Goal: Task Accomplishment & Management: Use online tool/utility

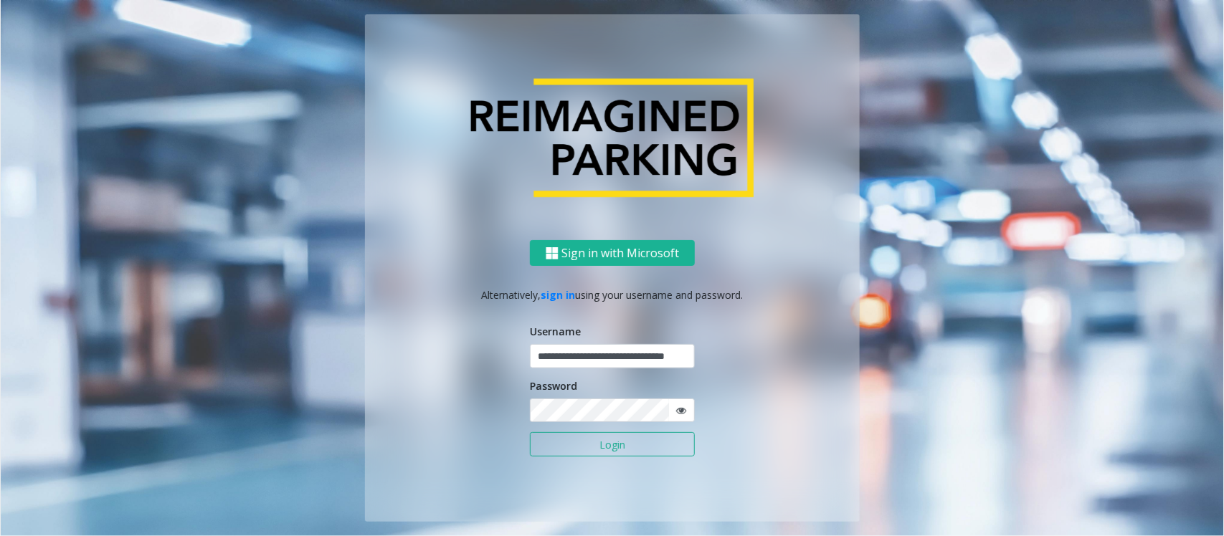
click at [596, 452] on button "Login" at bounding box center [612, 444] width 165 height 24
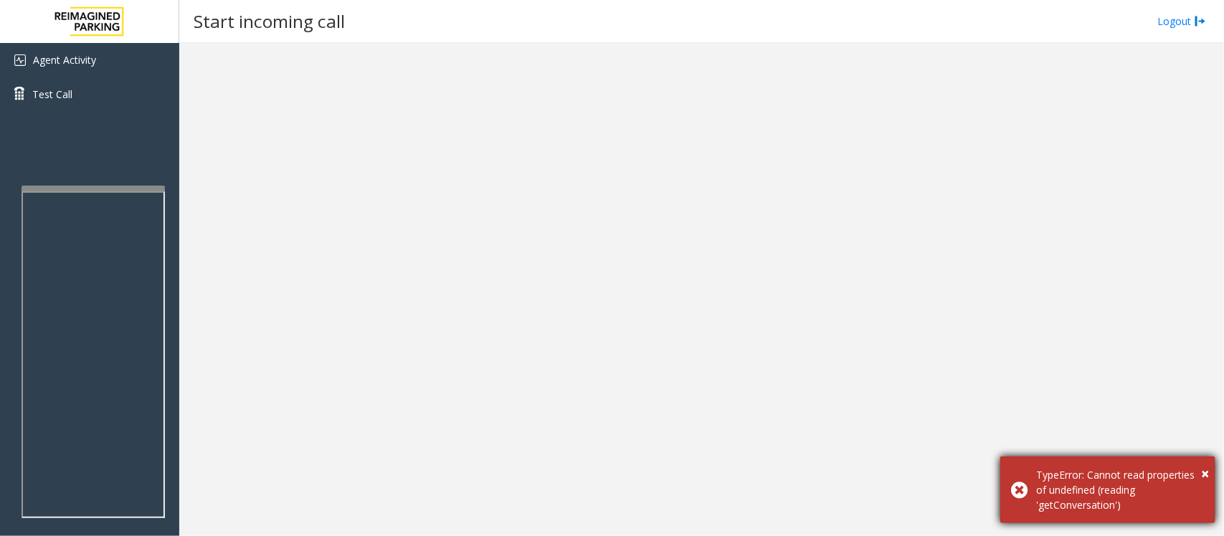
drag, startPoint x: 1026, startPoint y: 463, endPoint x: 1139, endPoint y: 509, distance: 121.6
click at [1139, 509] on div "× TypeError: Cannot read properties of undefined (reading 'getConversation')" at bounding box center [1107, 490] width 215 height 67
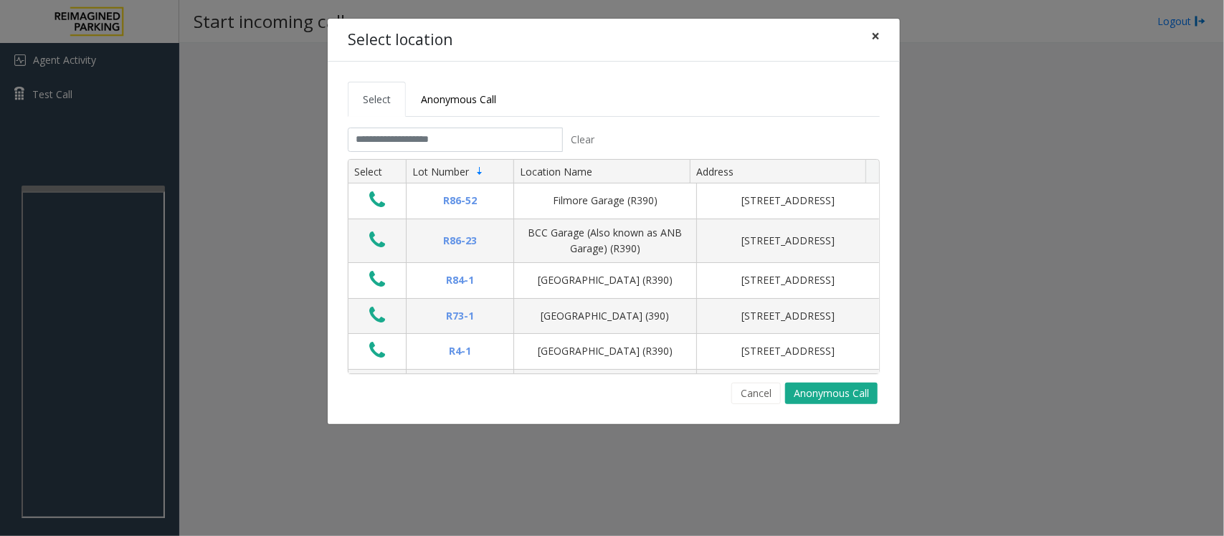
click at [865, 34] on button "×" at bounding box center [875, 36] width 29 height 35
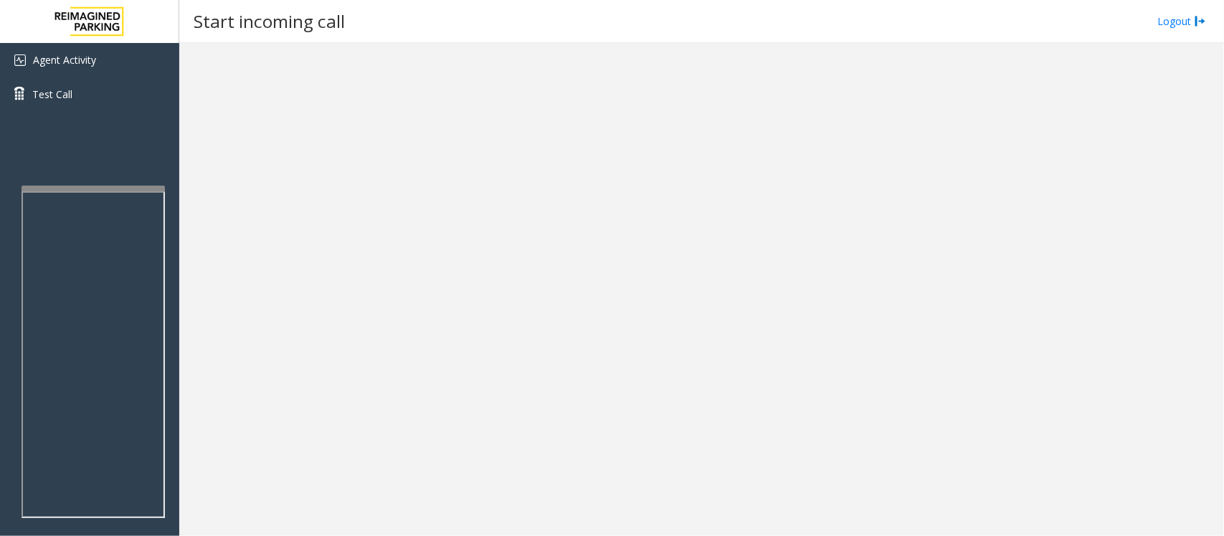
click at [593, 143] on div at bounding box center [701, 289] width 1045 height 493
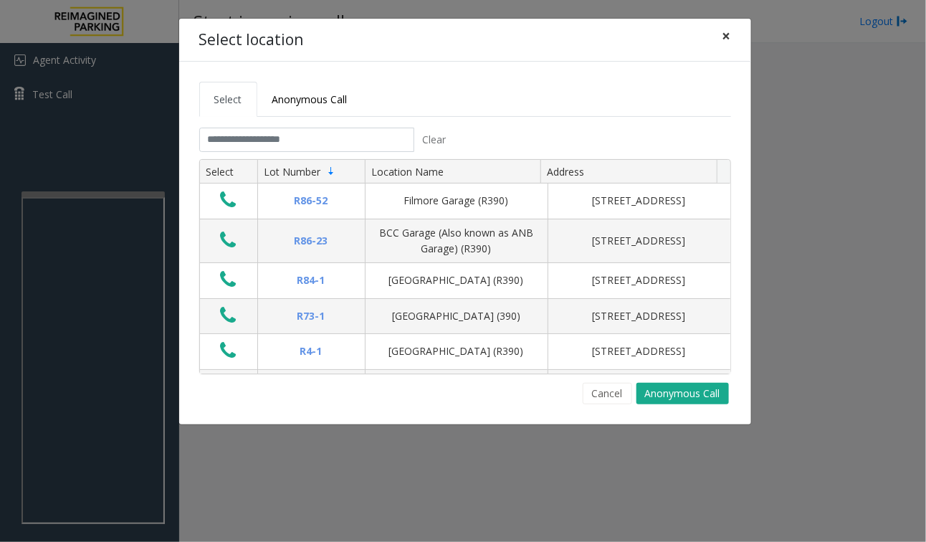
click at [736, 22] on button "×" at bounding box center [727, 36] width 29 height 35
